Goal: Task Accomplishment & Management: Manage account settings

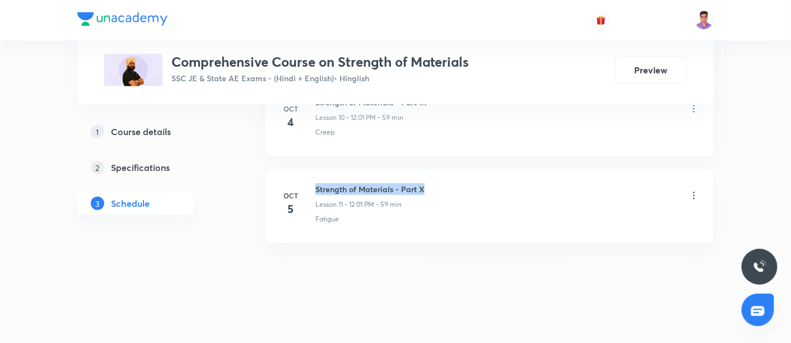
drag, startPoint x: 315, startPoint y: 182, endPoint x: 471, endPoint y: 184, distance: 155.8
click at [471, 184] on div "Strength of Materials - Part X Lesson 11 • 12:01 PM • 59 min" at bounding box center [507, 196] width 384 height 26
copy h6 "Strength of Materials - Part X"
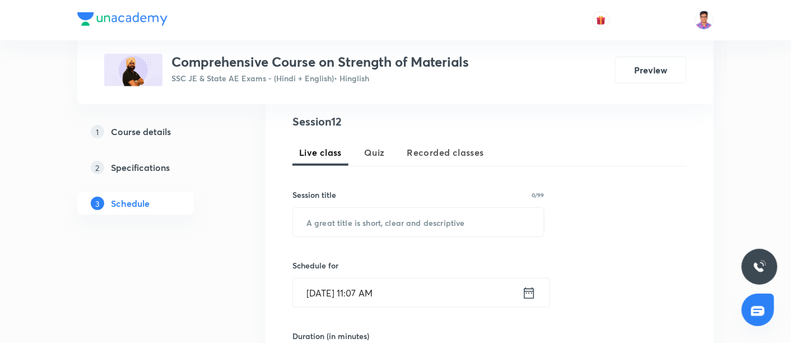
scroll to position [217, 0]
click at [381, 222] on input "text" at bounding box center [418, 223] width 251 height 29
paste input "Strength of Materials - Part X"
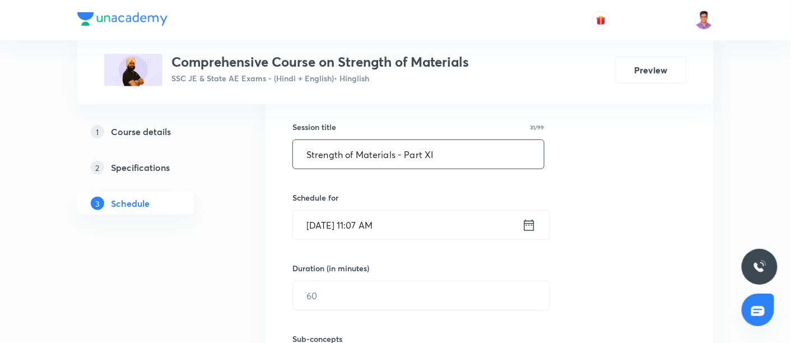
scroll to position [303, 0]
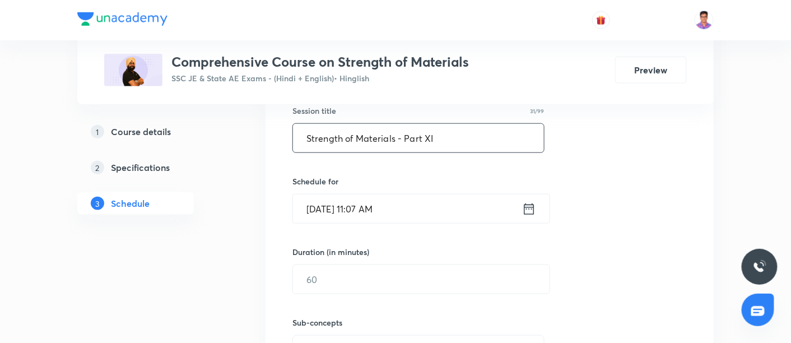
type input "Strength of Materials - Part XI"
click at [318, 206] on input "[DATE] 11:07 AM" at bounding box center [407, 208] width 229 height 29
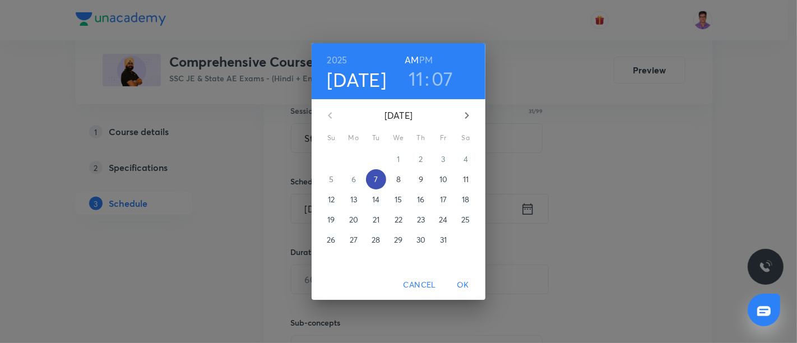
click at [375, 178] on p "7" at bounding box center [376, 179] width 4 height 11
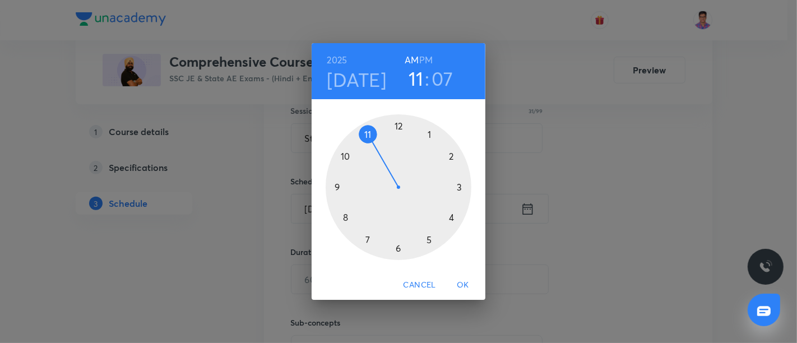
click at [425, 62] on h6 "PM" at bounding box center [425, 60] width 13 height 16
click at [397, 130] on div at bounding box center [399, 187] width 146 height 146
click at [402, 120] on div at bounding box center [399, 187] width 146 height 146
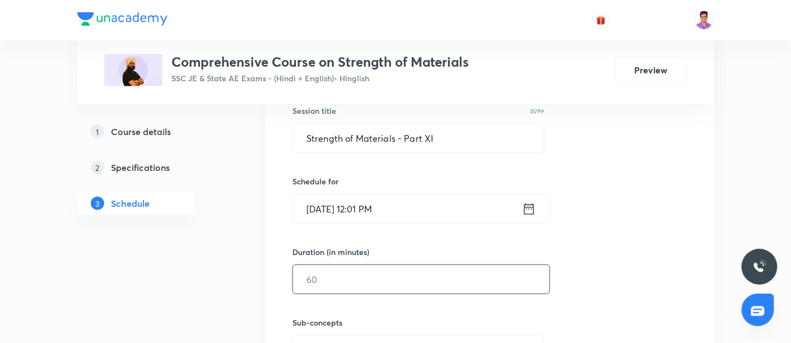
click at [359, 271] on input "text" at bounding box center [421, 279] width 257 height 29
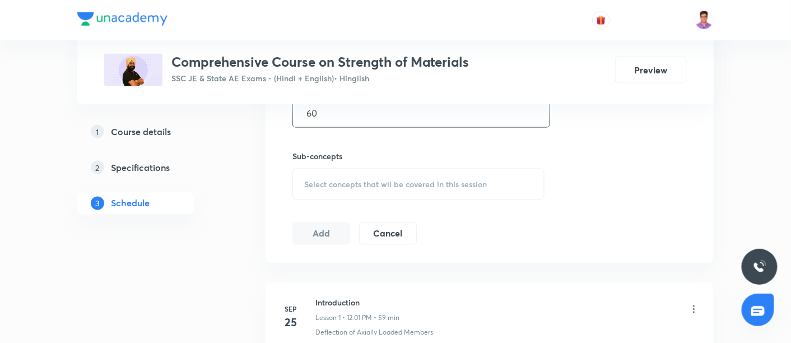
type input "60"
click at [345, 185] on span "Select concepts that wil be covered in this session" at bounding box center [395, 184] width 183 height 9
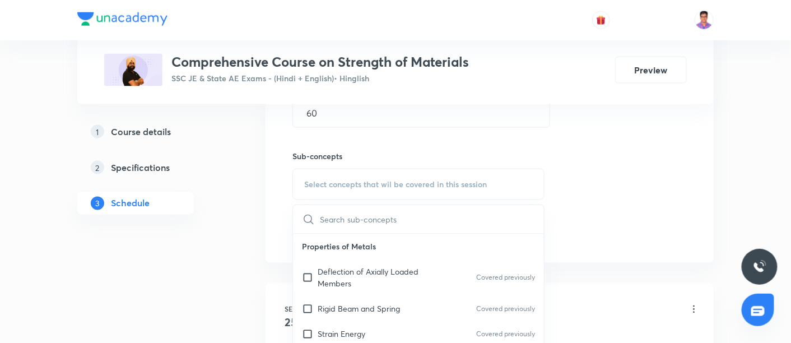
click at [360, 292] on div "Deflection of Axially Loaded Members Covered previously" at bounding box center [418, 277] width 251 height 37
checkbox input "true"
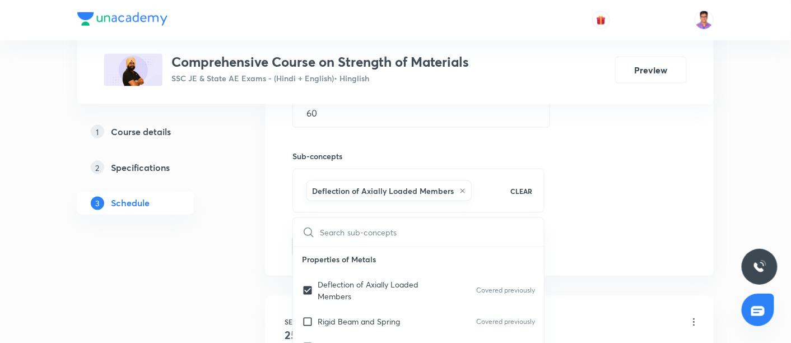
click at [572, 149] on div "Session 12 Live class Quiz Recorded classes Session title 31/99 Strength of Mat…" at bounding box center [490, 60] width 395 height 395
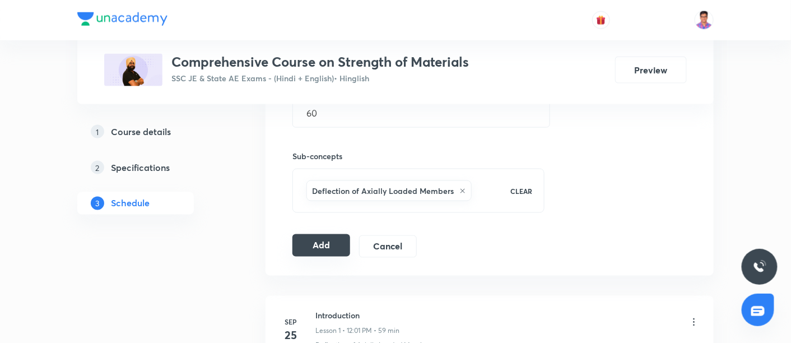
click at [334, 244] on button "Add" at bounding box center [322, 245] width 58 height 22
